Goal: Information Seeking & Learning: Find specific fact

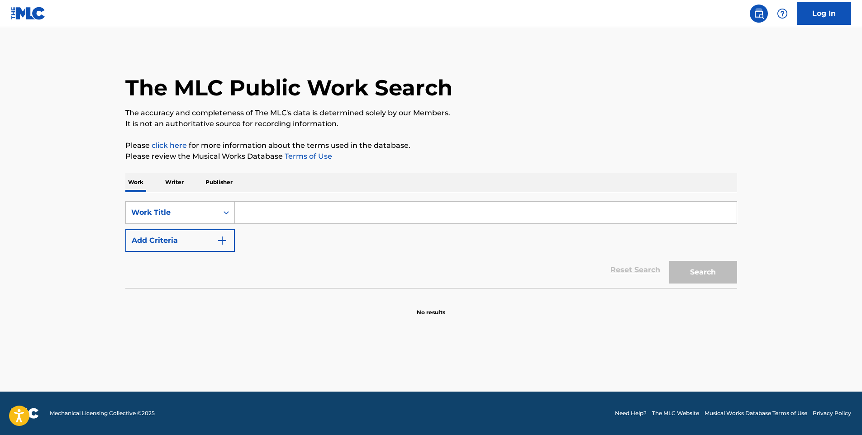
click at [278, 205] on input "Search Form" at bounding box center [486, 213] width 502 height 22
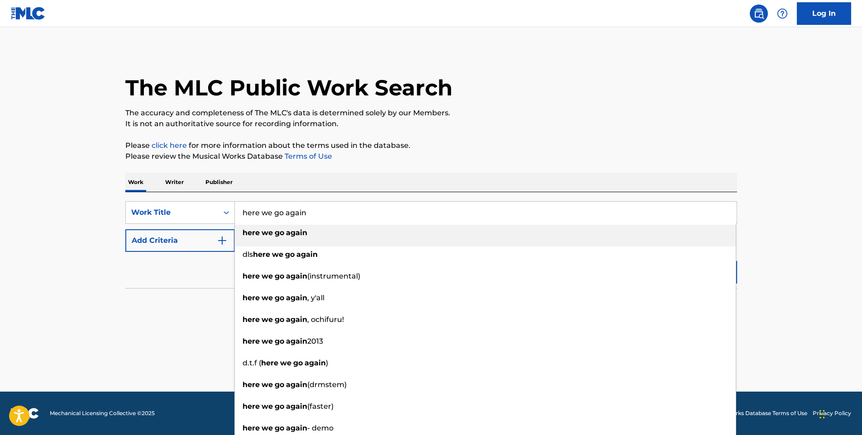
type input "here we go again"
click at [67, 175] on main "The MLC Public Work Search The accuracy and completeness of The MLC's data is d…" at bounding box center [431, 209] width 862 height 365
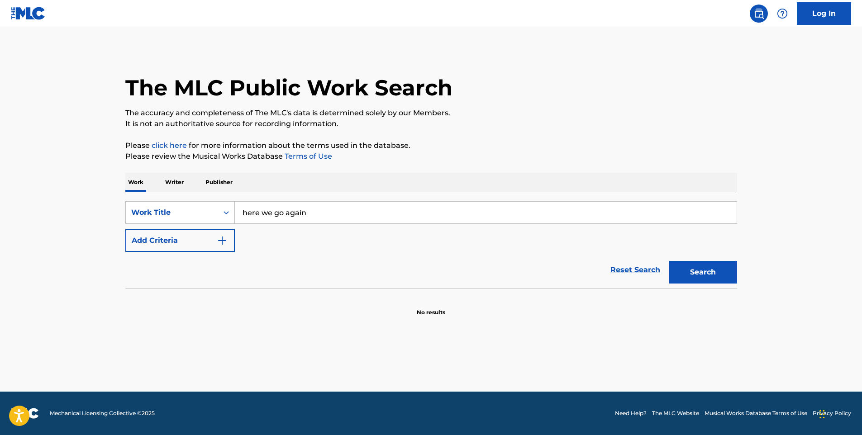
click at [156, 231] on button "Add Criteria" at bounding box center [180, 240] width 110 height 23
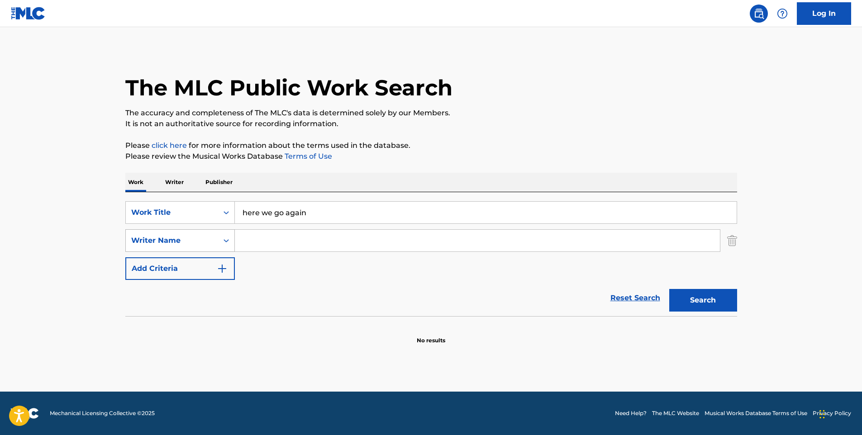
click at [156, 241] on div "Writer Name" at bounding box center [171, 240] width 81 height 11
click at [296, 240] on input "Search Form" at bounding box center [477, 241] width 485 height 22
type input "[PERSON_NAME]"
click at [669, 289] on button "Search" at bounding box center [703, 300] width 68 height 23
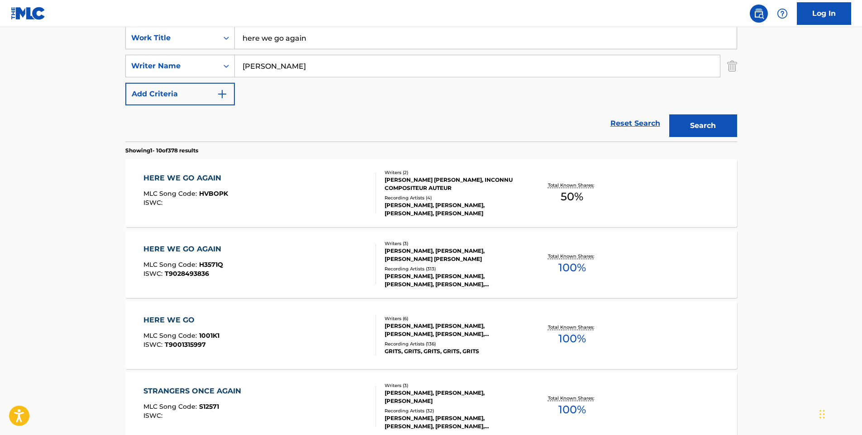
scroll to position [272, 0]
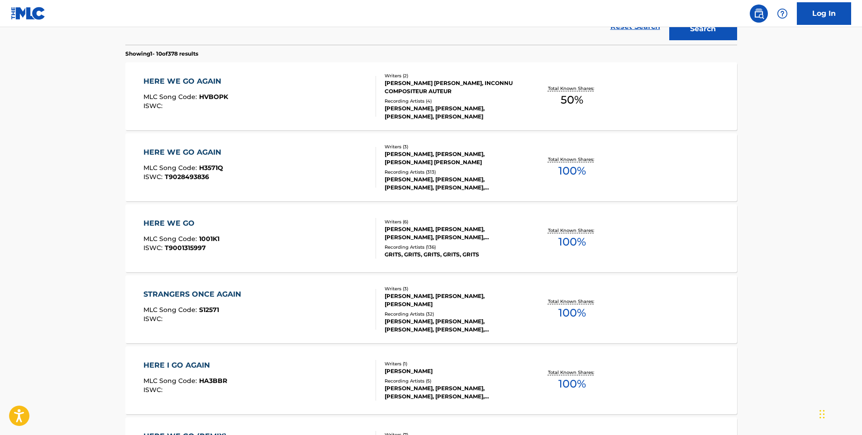
click at [302, 172] on div "HERE WE GO AGAIN MLC Song Code : H3571Q ISWC : T9028493836" at bounding box center [259, 167] width 233 height 41
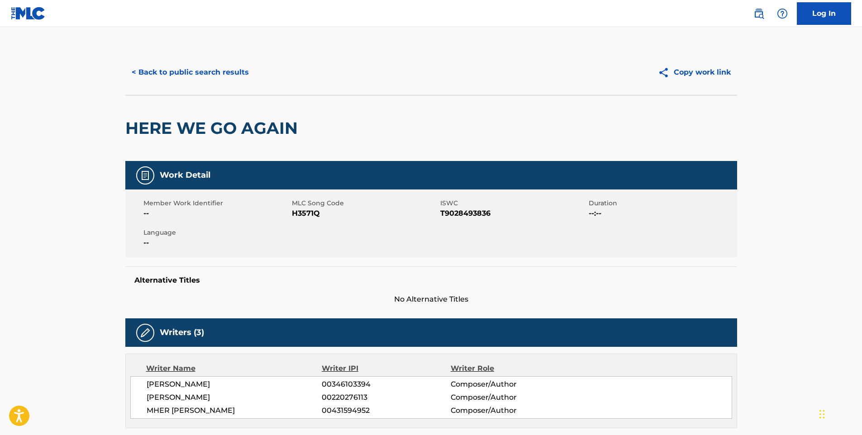
click at [202, 80] on button "< Back to public search results" at bounding box center [190, 72] width 130 height 23
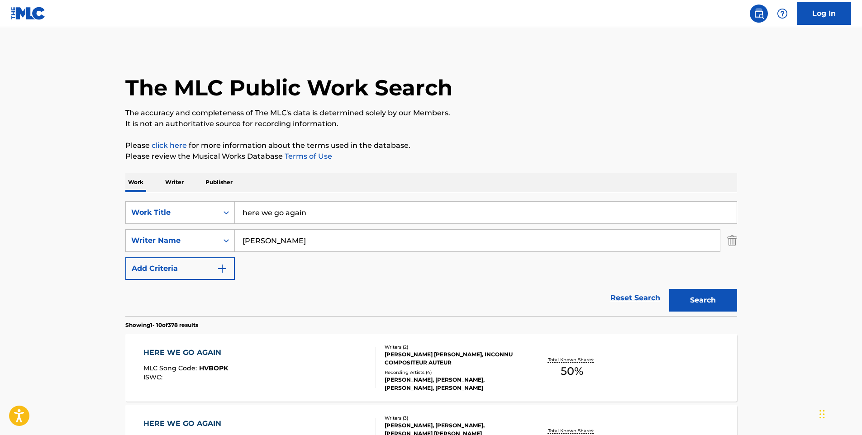
click at [296, 206] on input "here we go again" at bounding box center [486, 213] width 502 height 22
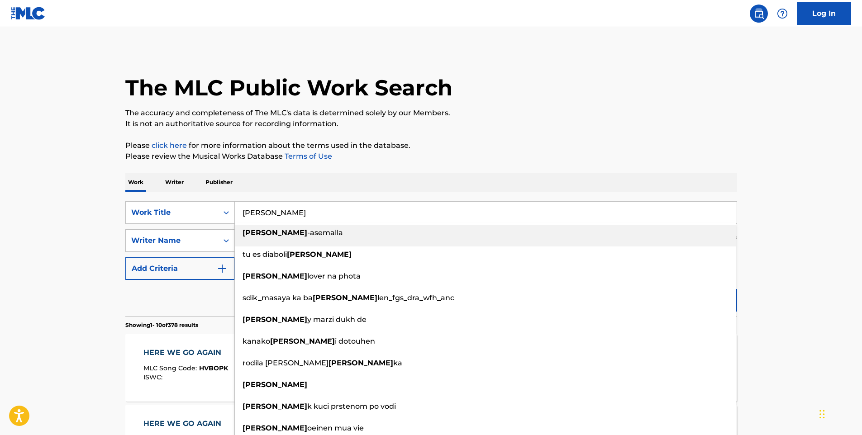
type input "[PERSON_NAME]"
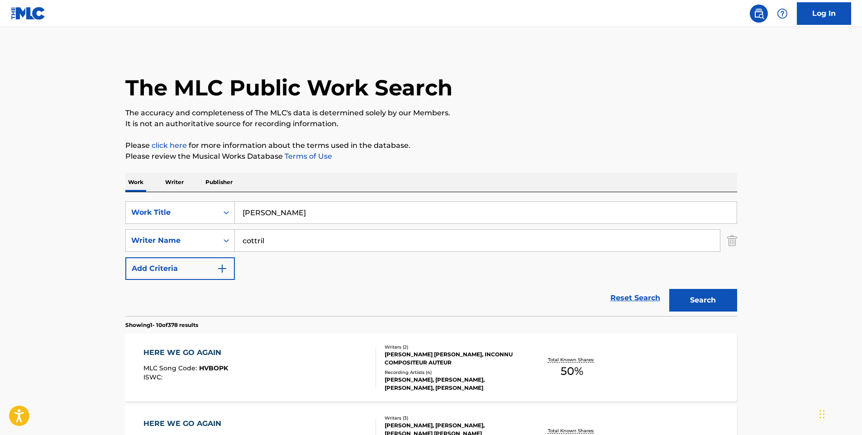
click at [669, 289] on button "Search" at bounding box center [703, 300] width 68 height 23
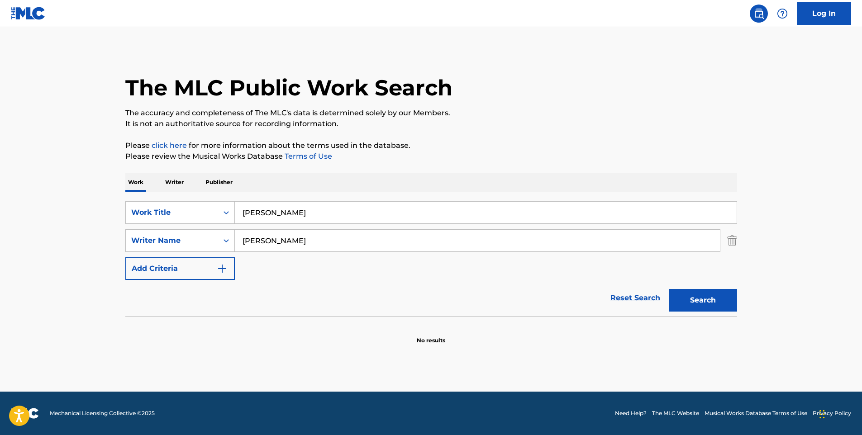
click at [669, 289] on button "Search" at bounding box center [703, 300] width 68 height 23
drag, startPoint x: 291, startPoint y: 244, endPoint x: 174, endPoint y: 238, distance: 117.8
click at [176, 239] on div "SearchWithCriteria5e5f35ff-3f8f-44d0-803b-0630b2568bdf Writer Name [PERSON_NAME]" at bounding box center [431, 240] width 612 height 23
type input "c"
type input "[PERSON_NAME]"
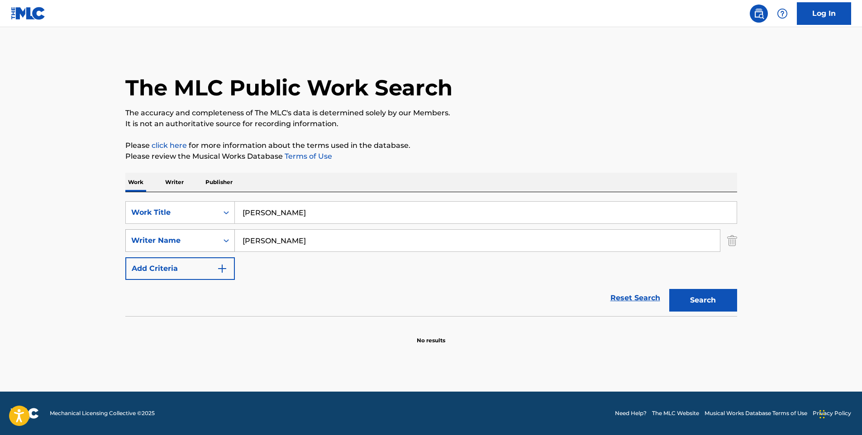
click at [669, 289] on button "Search" at bounding box center [703, 300] width 68 height 23
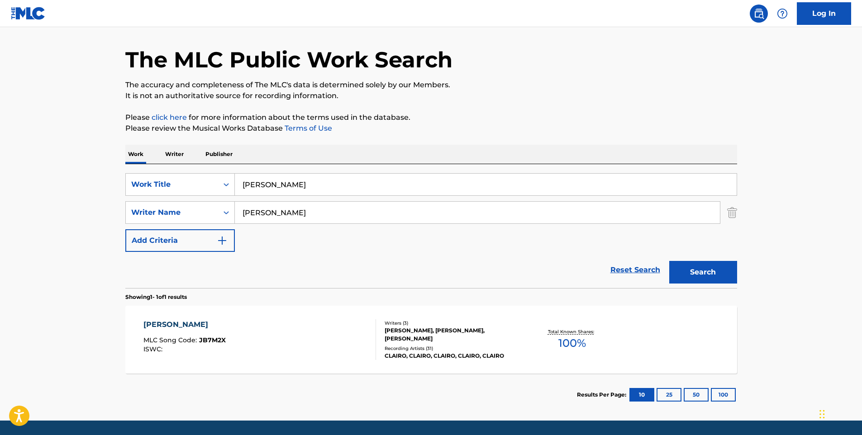
scroll to position [57, 0]
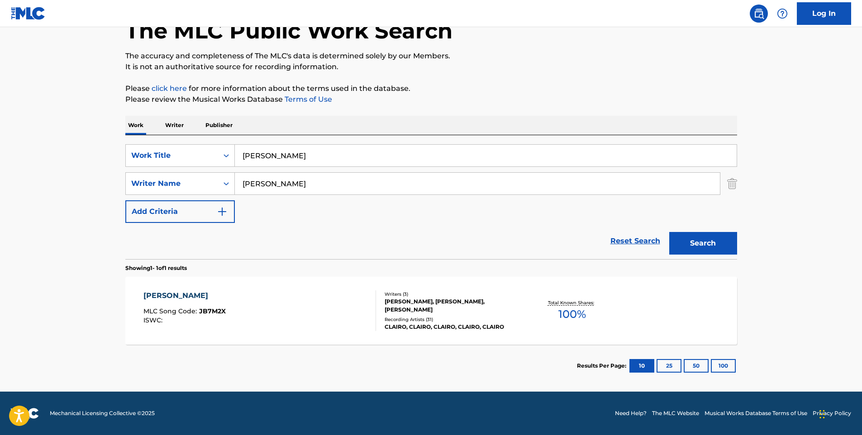
click at [310, 296] on div "[PERSON_NAME] MLC Song Code : JB7M2X ISWC :" at bounding box center [259, 311] width 233 height 41
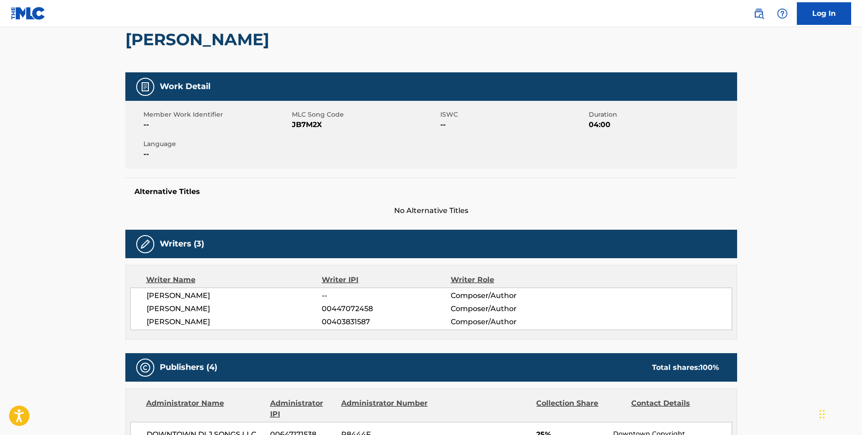
scroll to position [226, 0]
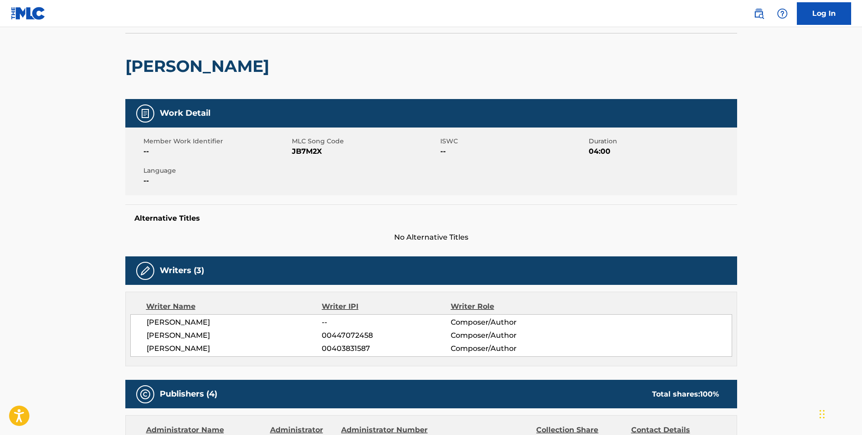
scroll to position [0, 0]
